Goal: Find contact information: Find contact information

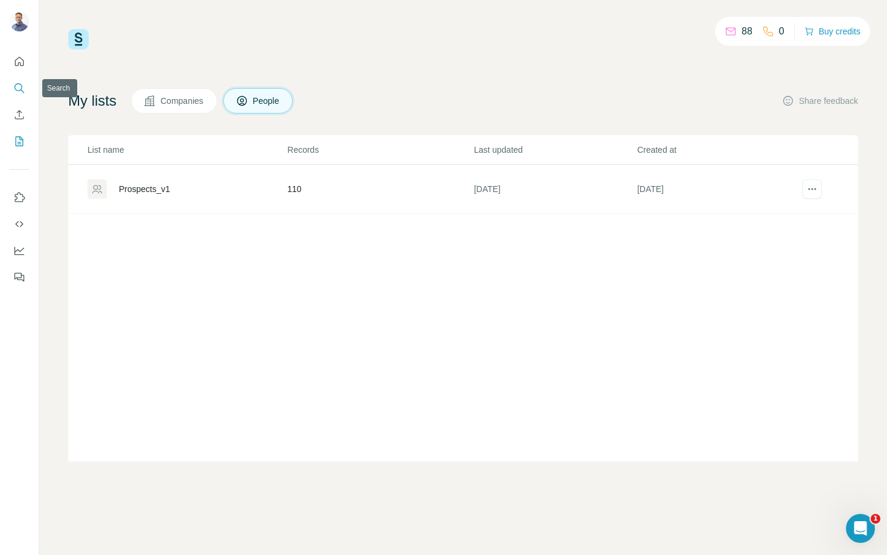
click at [19, 83] on icon "Search" at bounding box center [18, 87] width 8 height 8
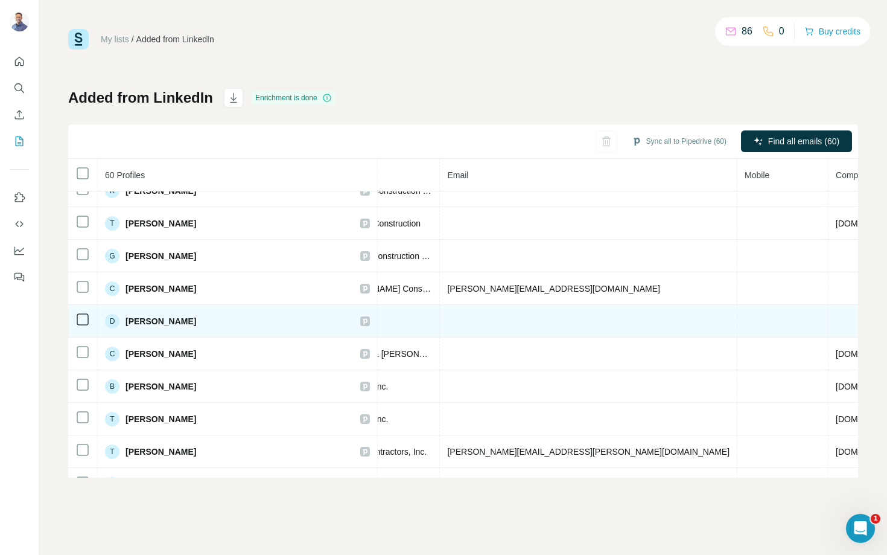
scroll to position [506, 426]
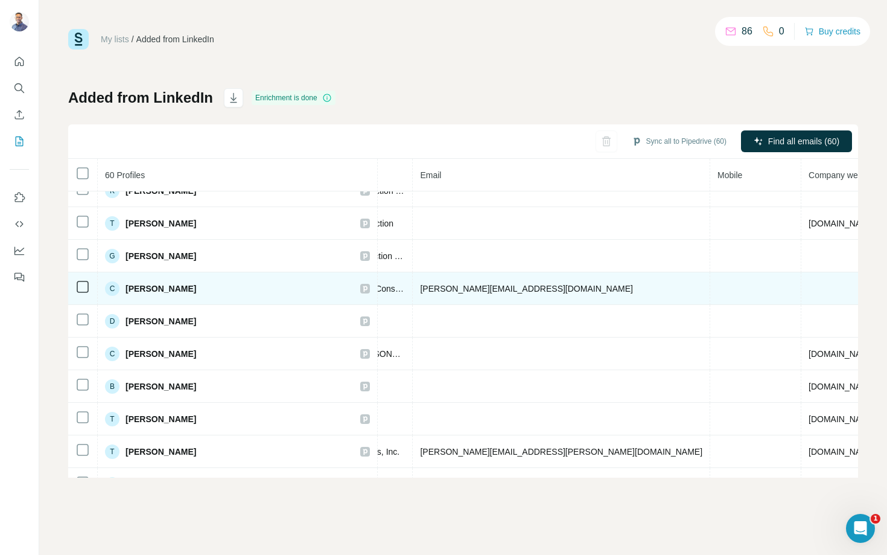
copy span "901-377-1000"
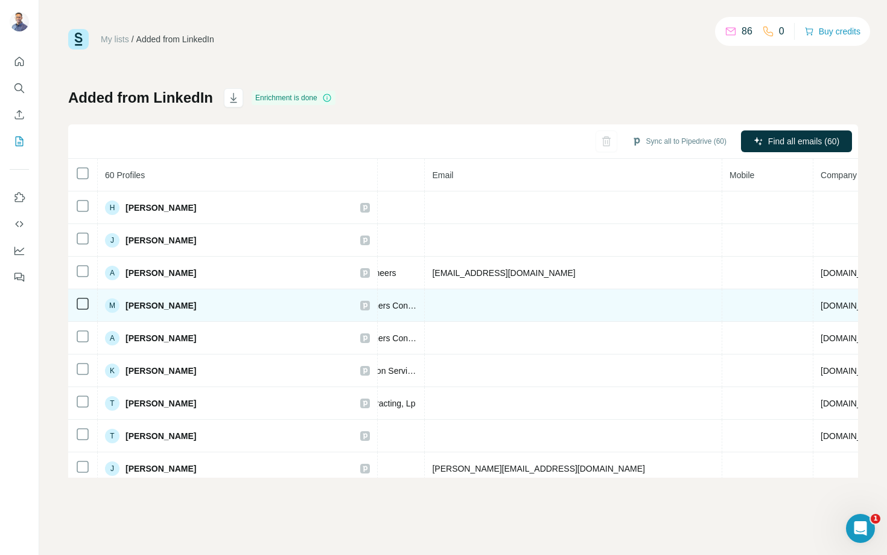
scroll to position [0, 426]
